Goal: Information Seeking & Learning: Check status

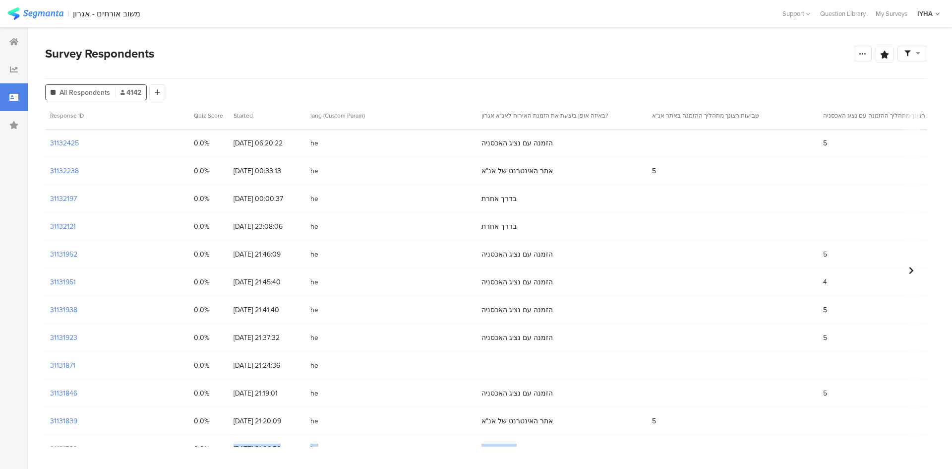
scroll to position [546, 0]
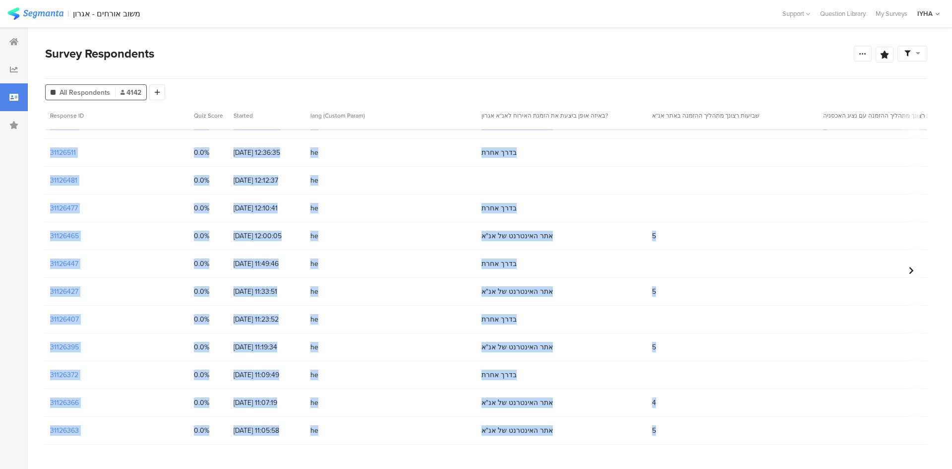
click at [122, 155] on div "31126511" at bounding box center [117, 152] width 144 height 27
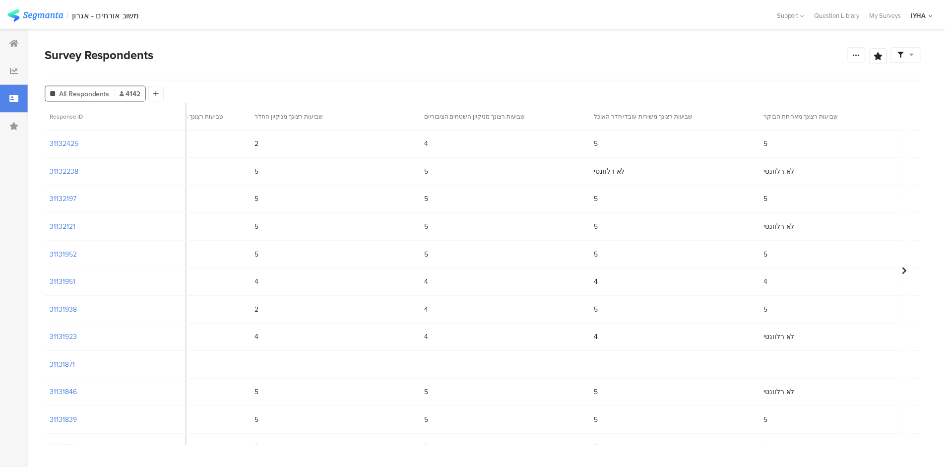
scroll to position [0, 0]
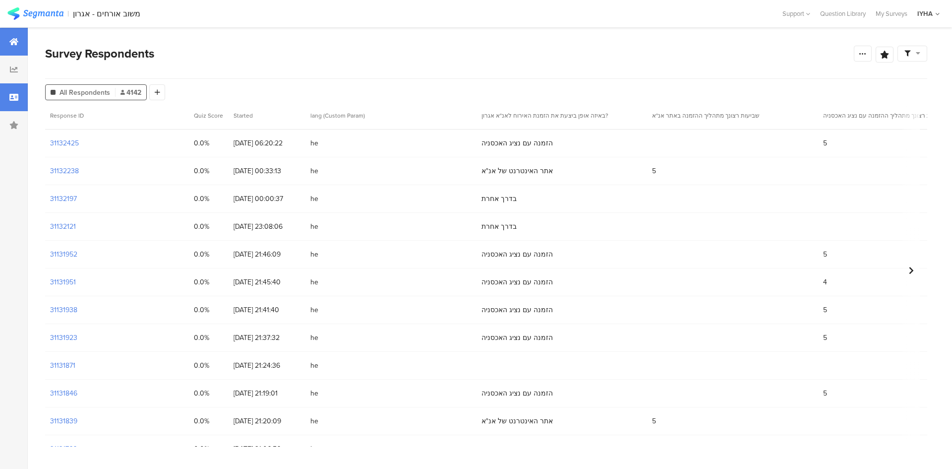
drag, startPoint x: 20, startPoint y: 37, endPoint x: 11, endPoint y: 46, distance: 12.3
click at [19, 37] on div at bounding box center [14, 42] width 28 height 28
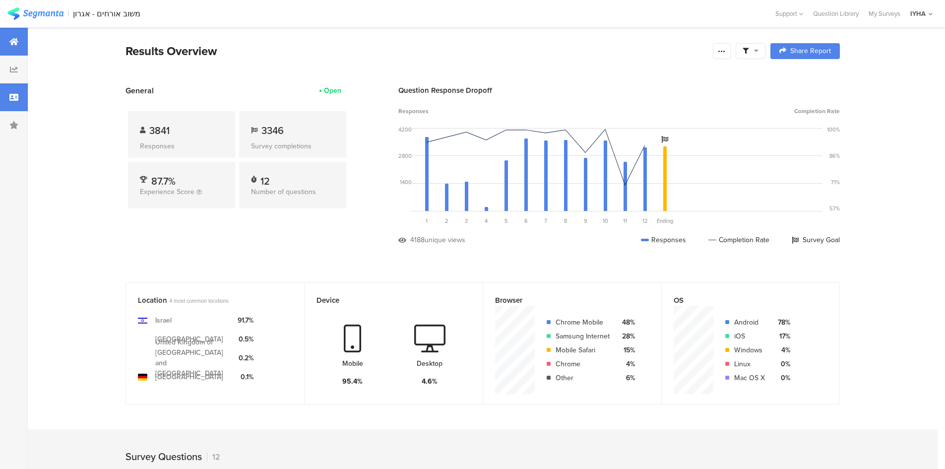
click at [16, 90] on div at bounding box center [14, 97] width 28 height 28
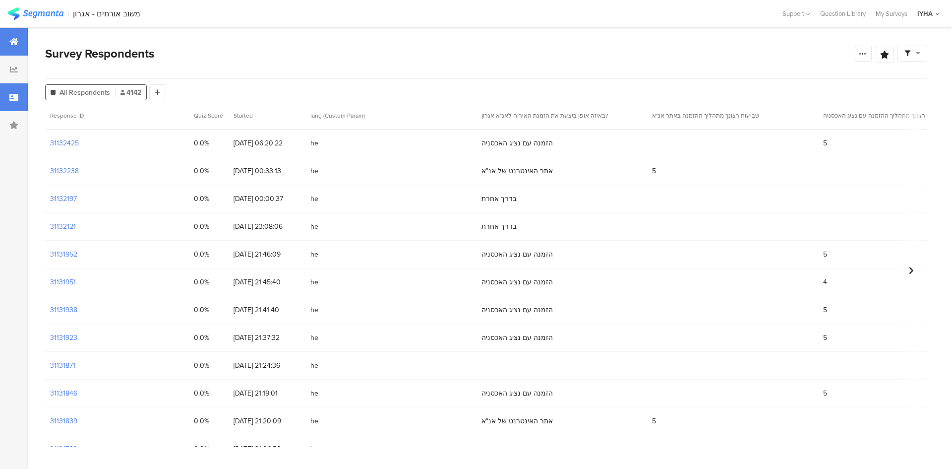
click at [17, 44] on icon at bounding box center [13, 42] width 9 height 8
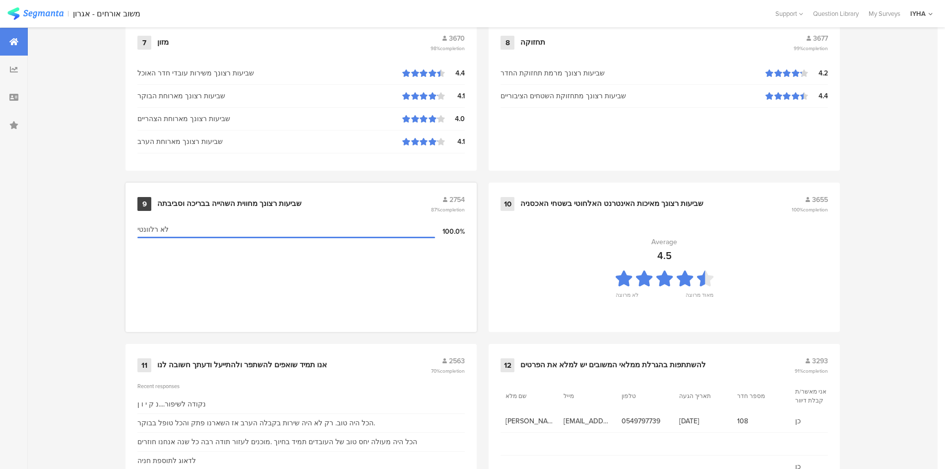
scroll to position [986, 0]
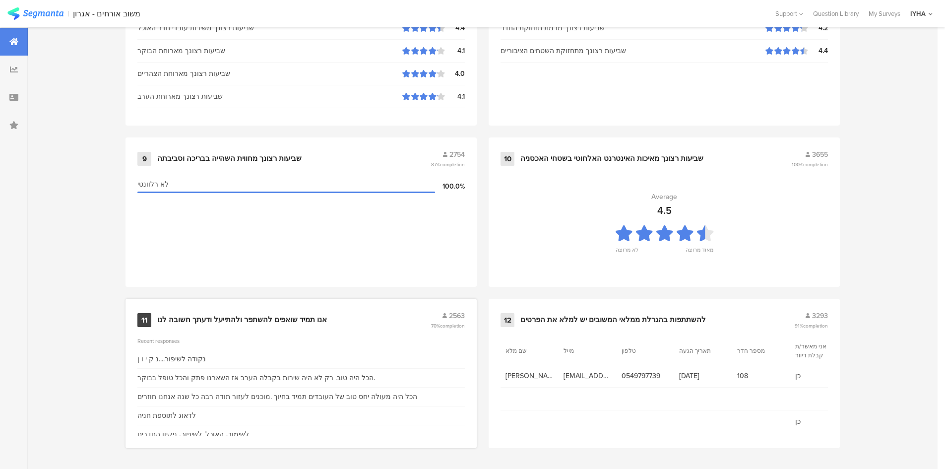
click at [222, 332] on div "11 אנו תמיד שואפים להשתפר ולהתייעל ודעתך חשובה לנו 2563 70% completion Recent r…" at bounding box center [300, 373] width 351 height 149
click at [226, 320] on div "אנו תמיד שואפים להשתפר ולהתייעל ודעתך חשובה לנו" at bounding box center [242, 320] width 170 height 10
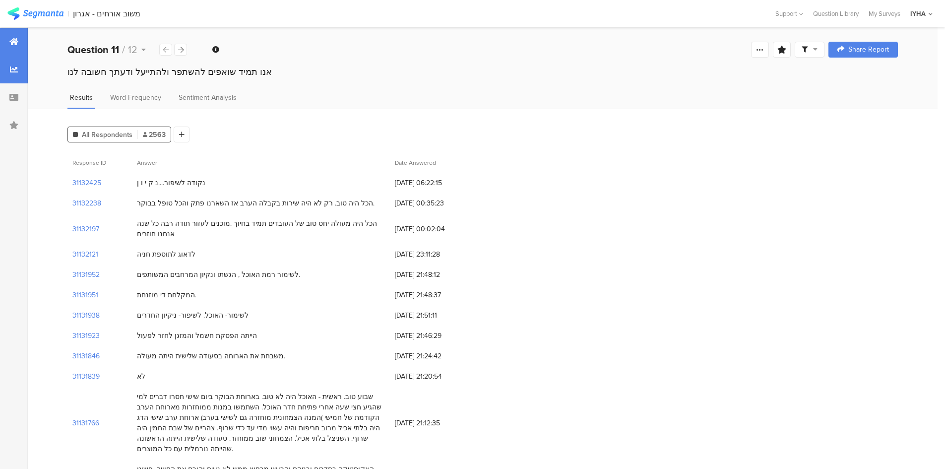
click at [12, 29] on div at bounding box center [14, 42] width 28 height 28
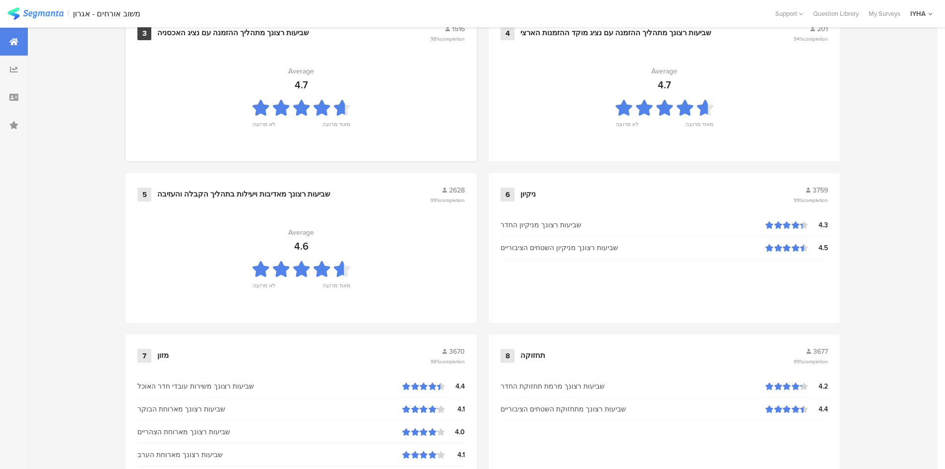
scroll to position [645, 0]
